Goal: Task Accomplishment & Management: Use online tool/utility

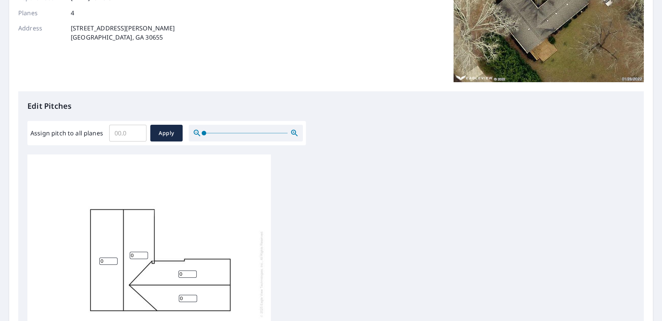
scroll to position [114, 0]
click at [121, 129] on input "Assign pitch to all planes" at bounding box center [127, 132] width 37 height 21
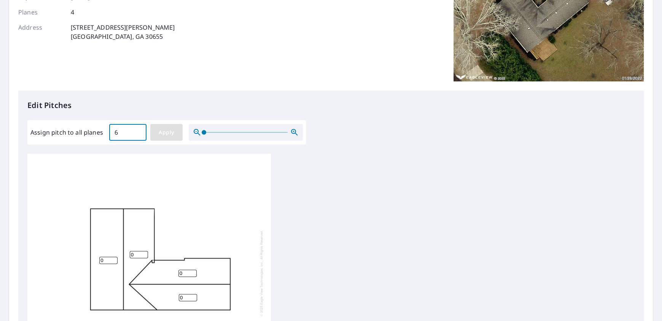
type input "6"
click at [171, 133] on span "Apply" at bounding box center [166, 133] width 20 height 10
type input "6"
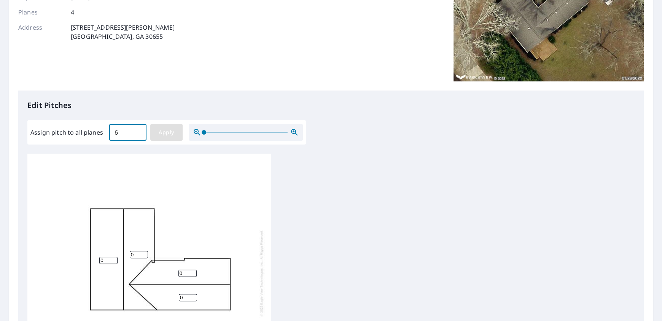
type input "6"
click at [174, 134] on span "Apply" at bounding box center [166, 133] width 20 height 10
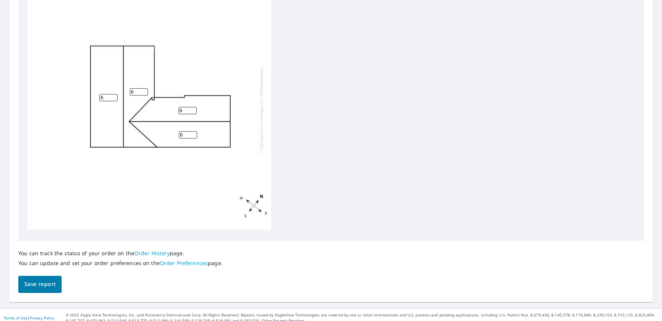
scroll to position [281, 0]
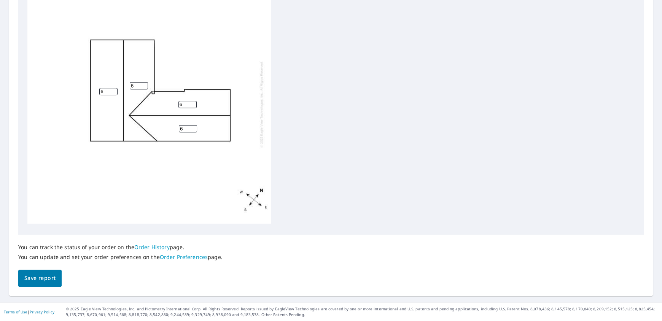
click at [54, 274] on span "Save report" at bounding box center [39, 279] width 31 height 10
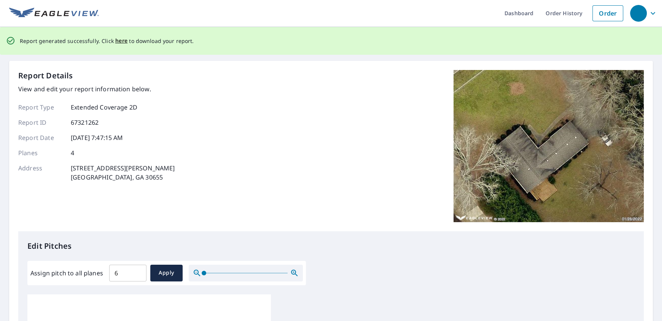
scroll to position [0, 0]
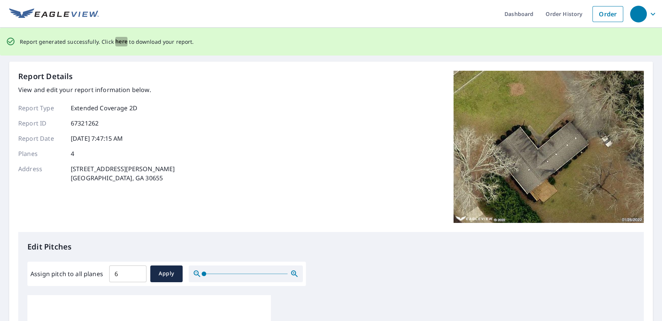
click at [119, 42] on span "here" at bounding box center [121, 42] width 13 height 10
